Goal: Answer question/provide support

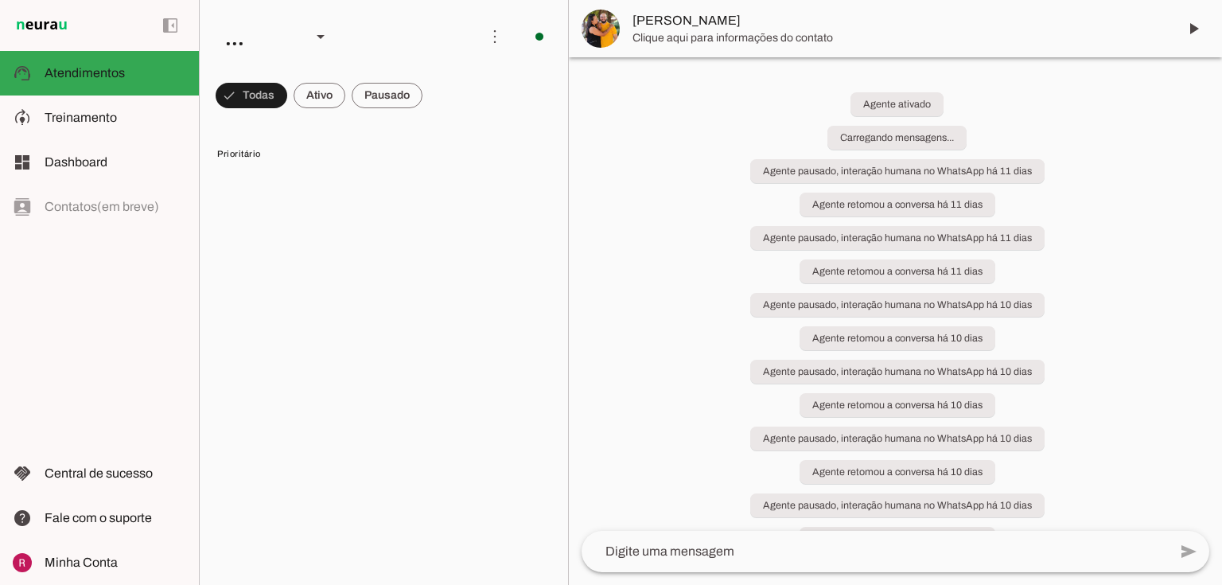
click at [262, 108] on span at bounding box center [252, 95] width 72 height 38
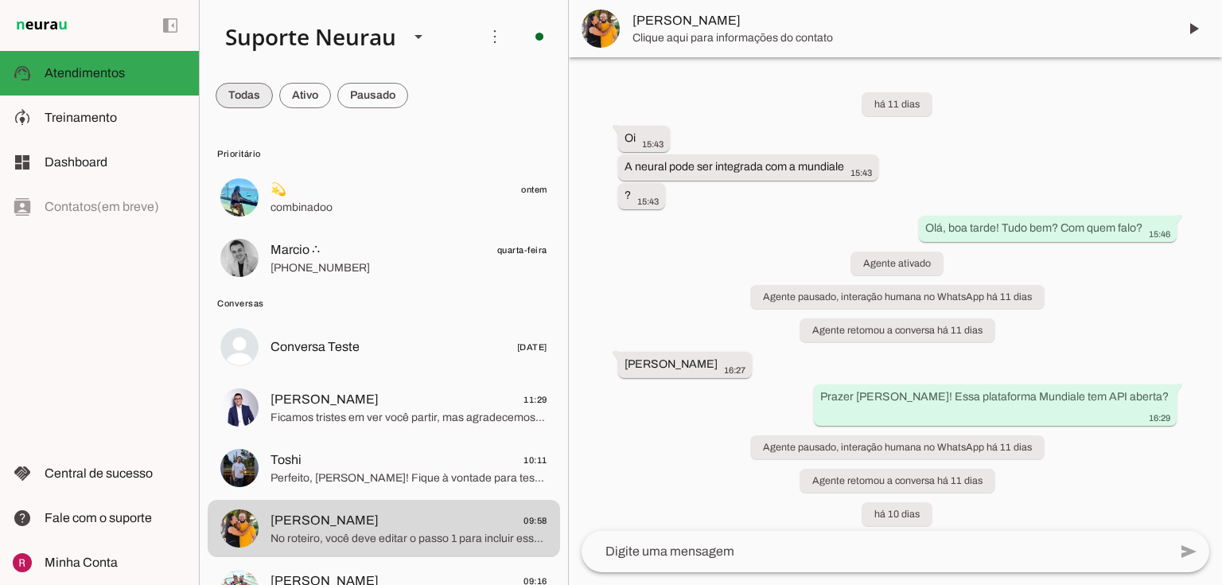
scroll to position [26937, 0]
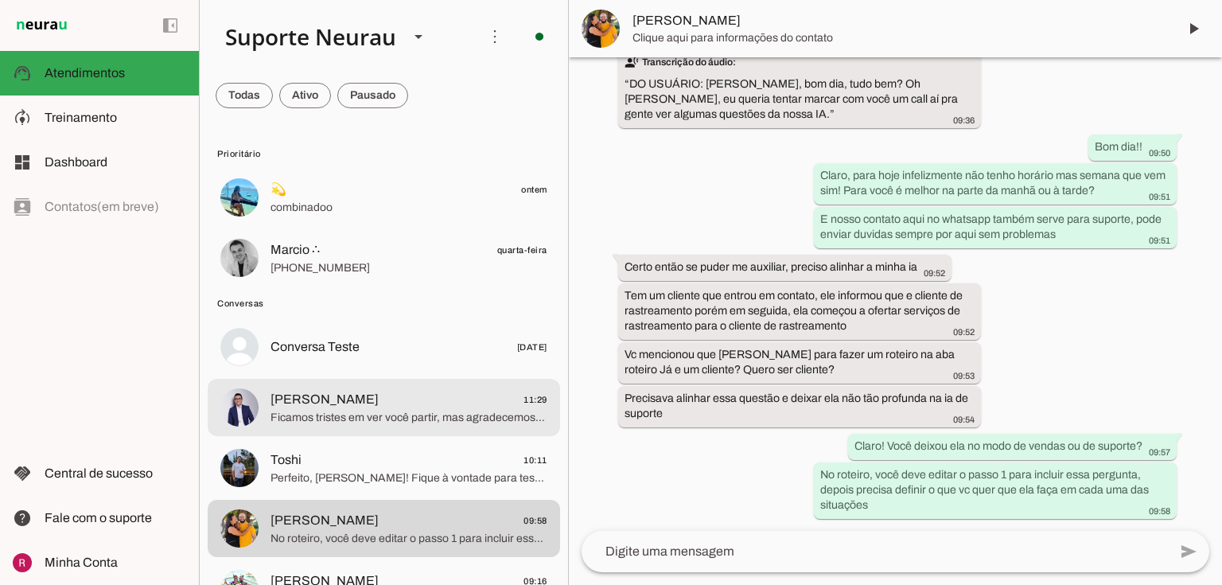
click at [306, 423] on span "Ficamos tristes em ver você partir, mas agradecemos pela confiança até aqui. Se…" at bounding box center [409, 418] width 277 height 16
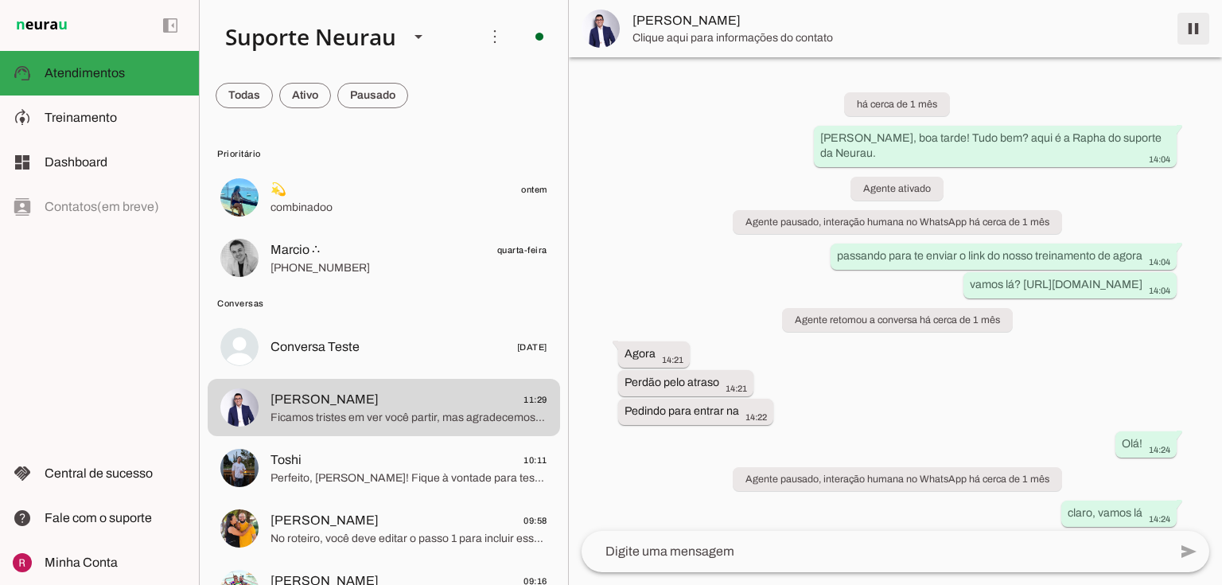
scroll to position [8011, 0]
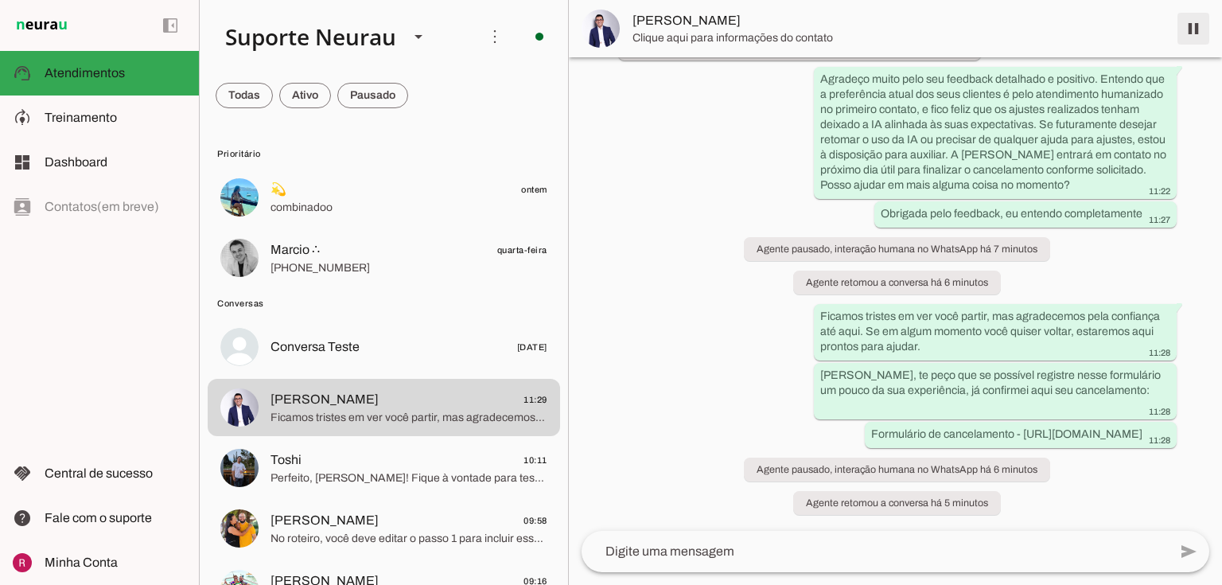
click at [1192, 25] on span at bounding box center [1193, 29] width 38 height 38
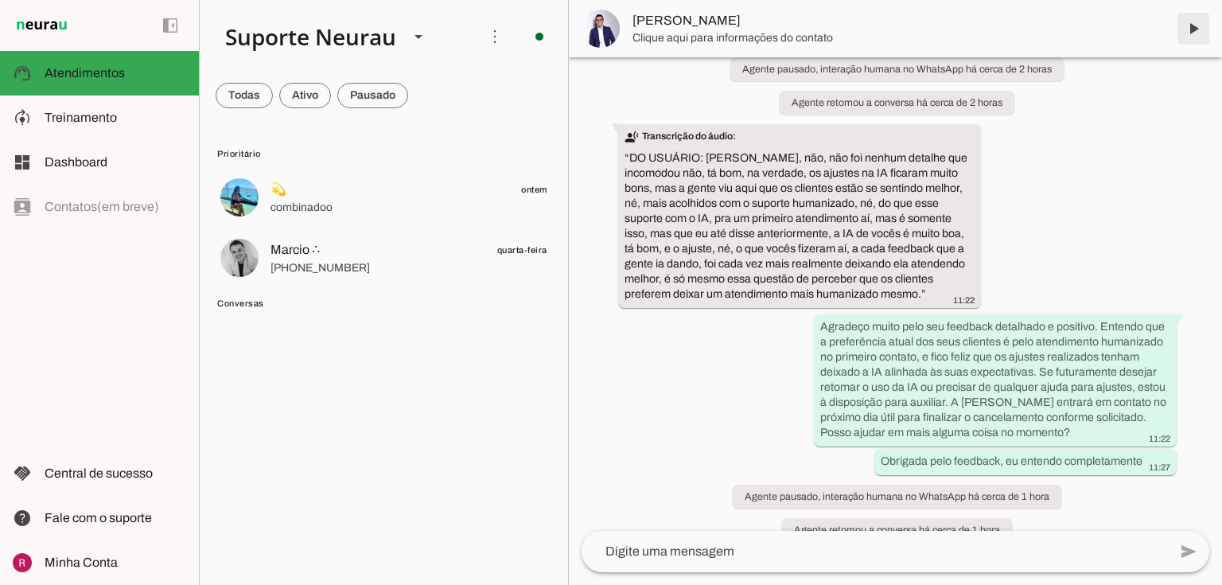
scroll to position [0, 0]
